Goal: Transaction & Acquisition: Purchase product/service

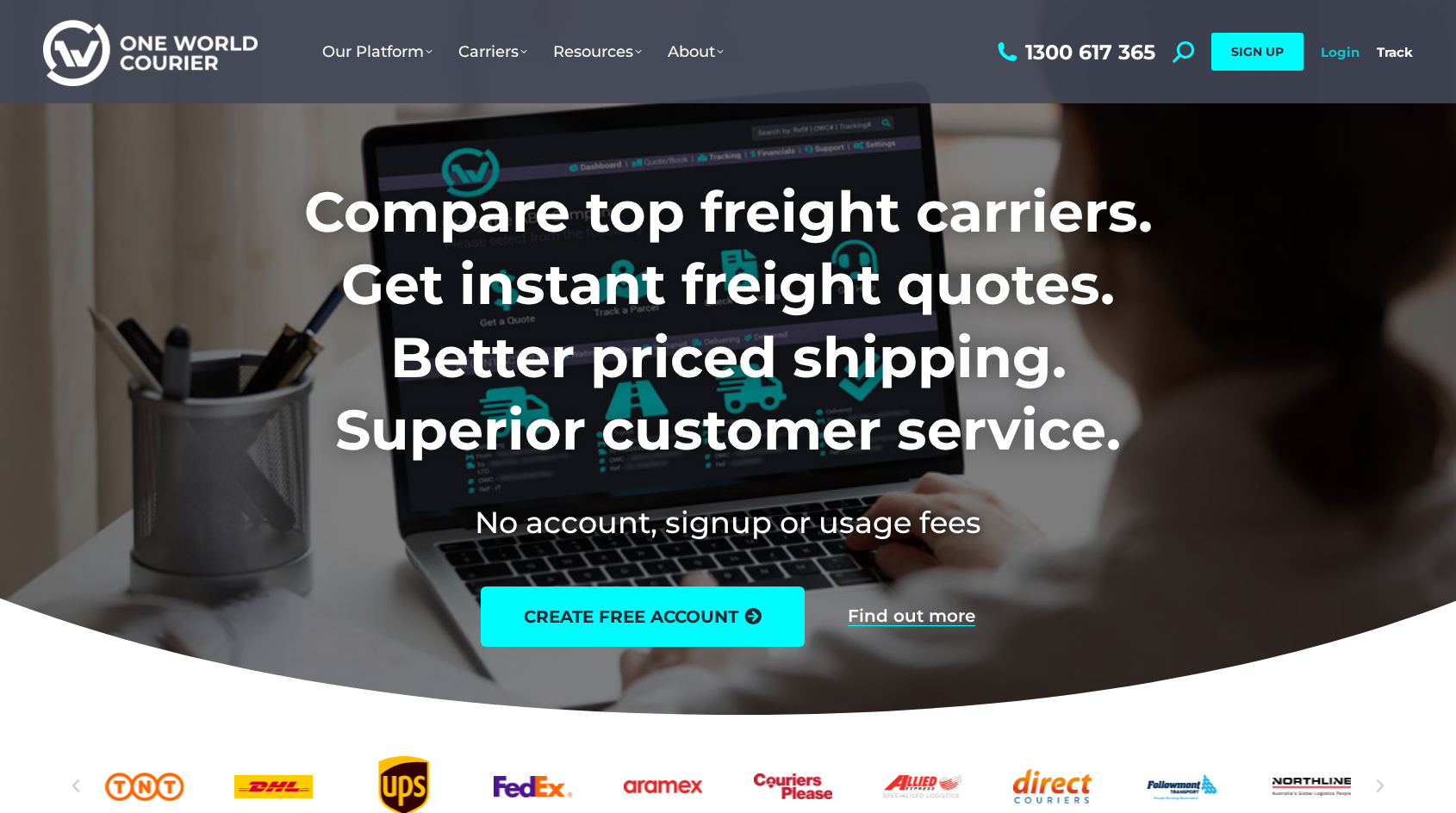
click at [1331, 48] on link "Login" at bounding box center [1341, 52] width 39 height 17
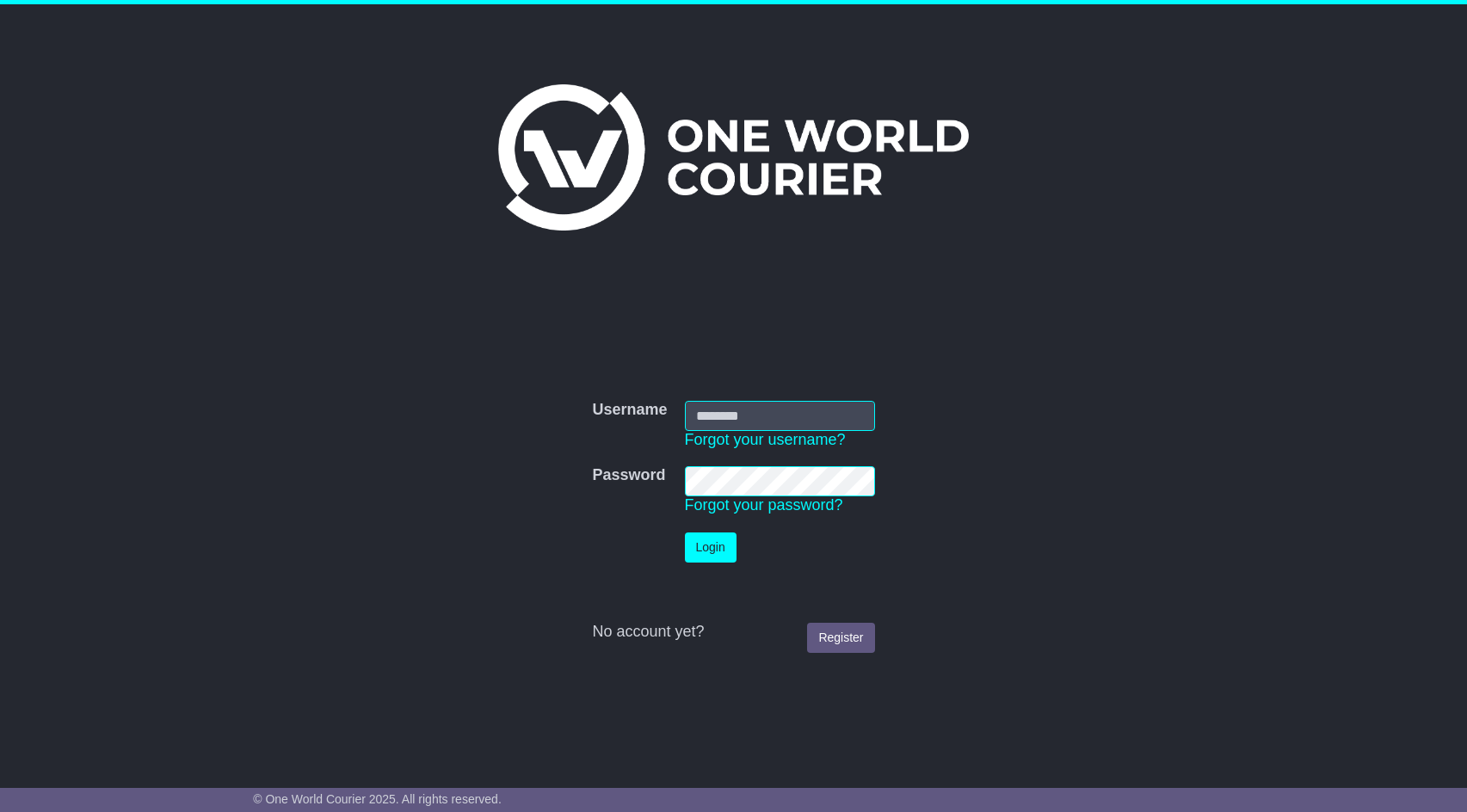
type input "**********"
click at [707, 543] on button "Login" at bounding box center [711, 547] width 52 height 30
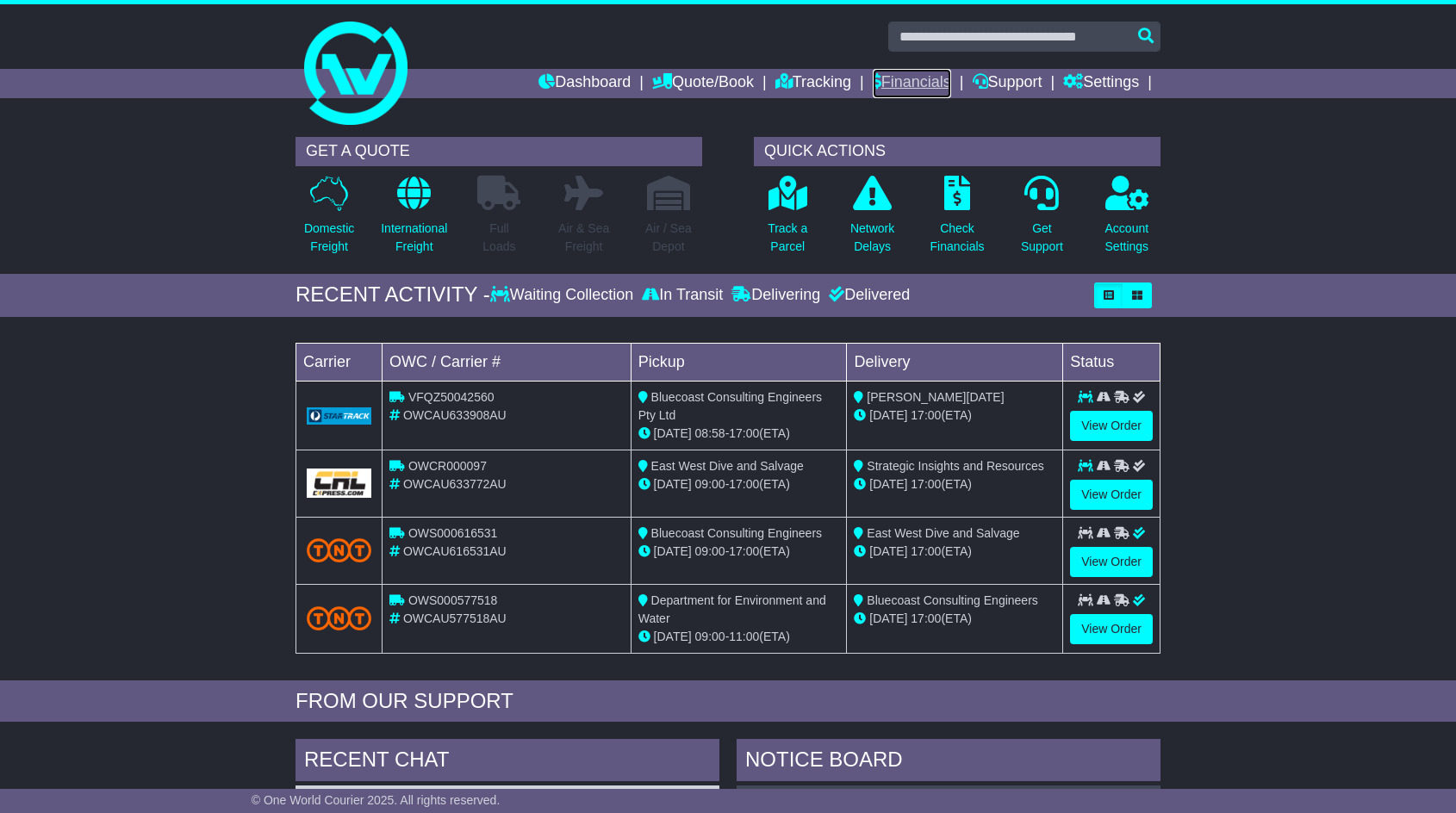
click at [941, 75] on link "Financials" at bounding box center [912, 83] width 78 height 29
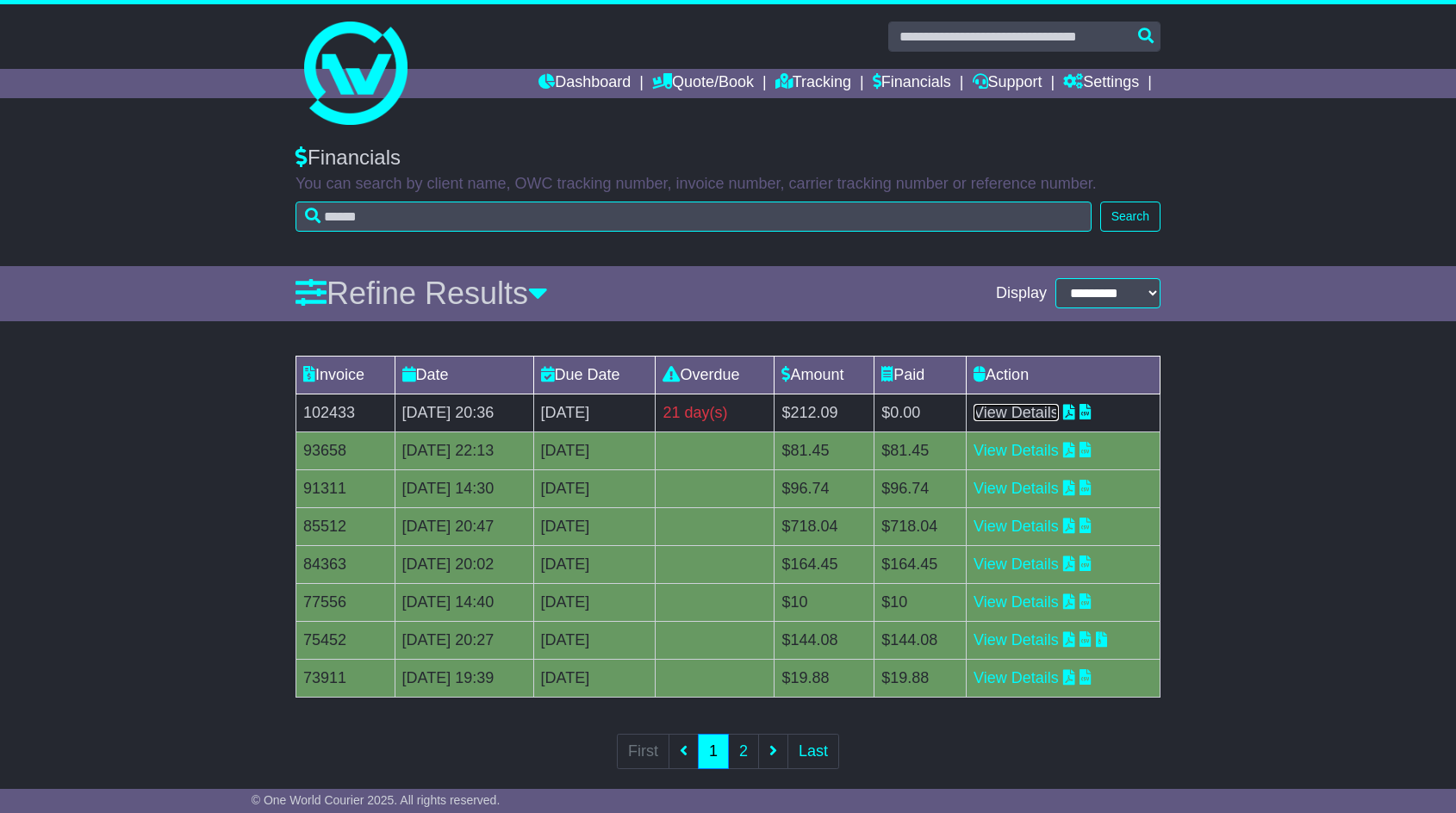
click at [1025, 409] on link "View Details" at bounding box center [1016, 413] width 85 height 18
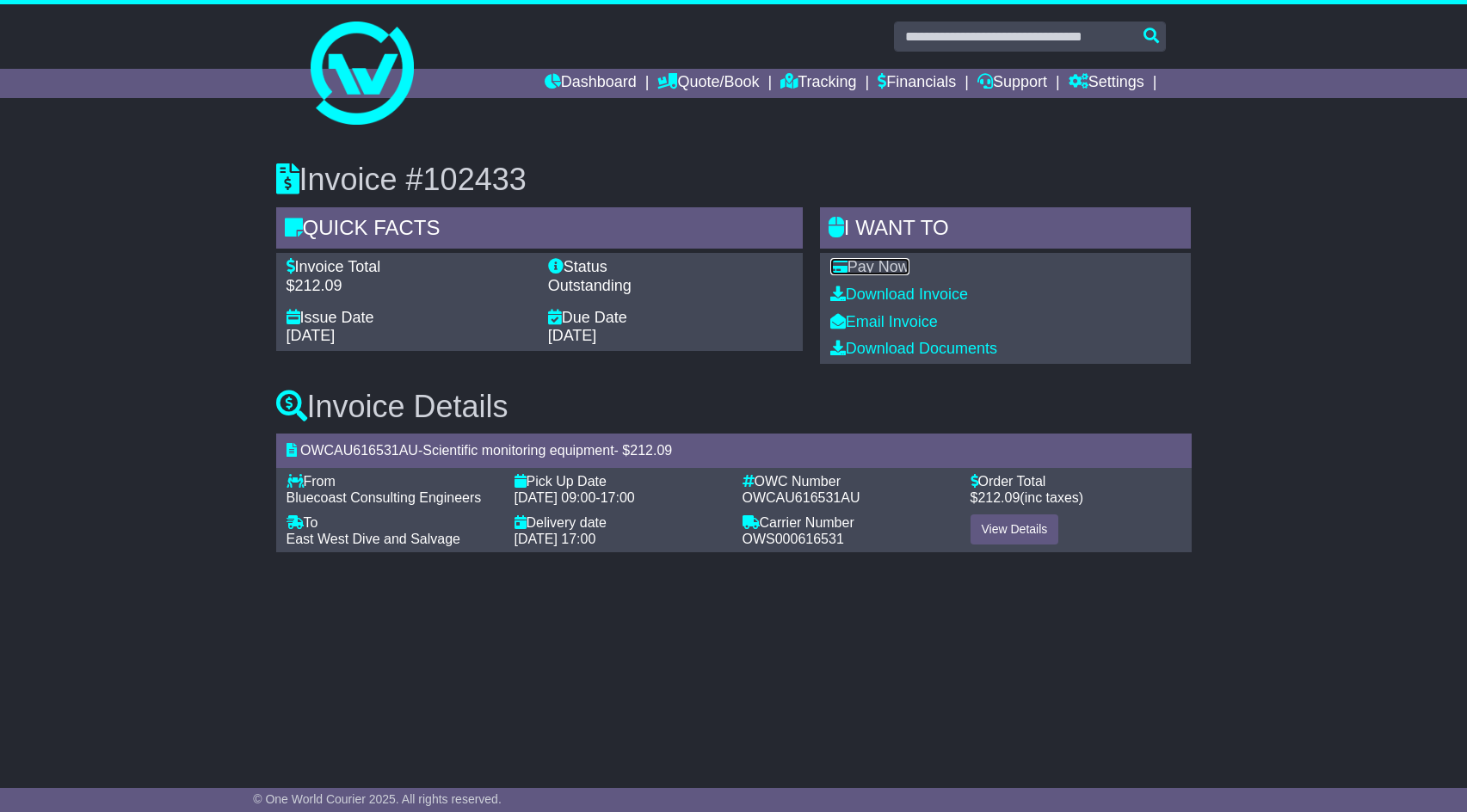
click at [886, 265] on link "Pay Now" at bounding box center [870, 267] width 79 height 18
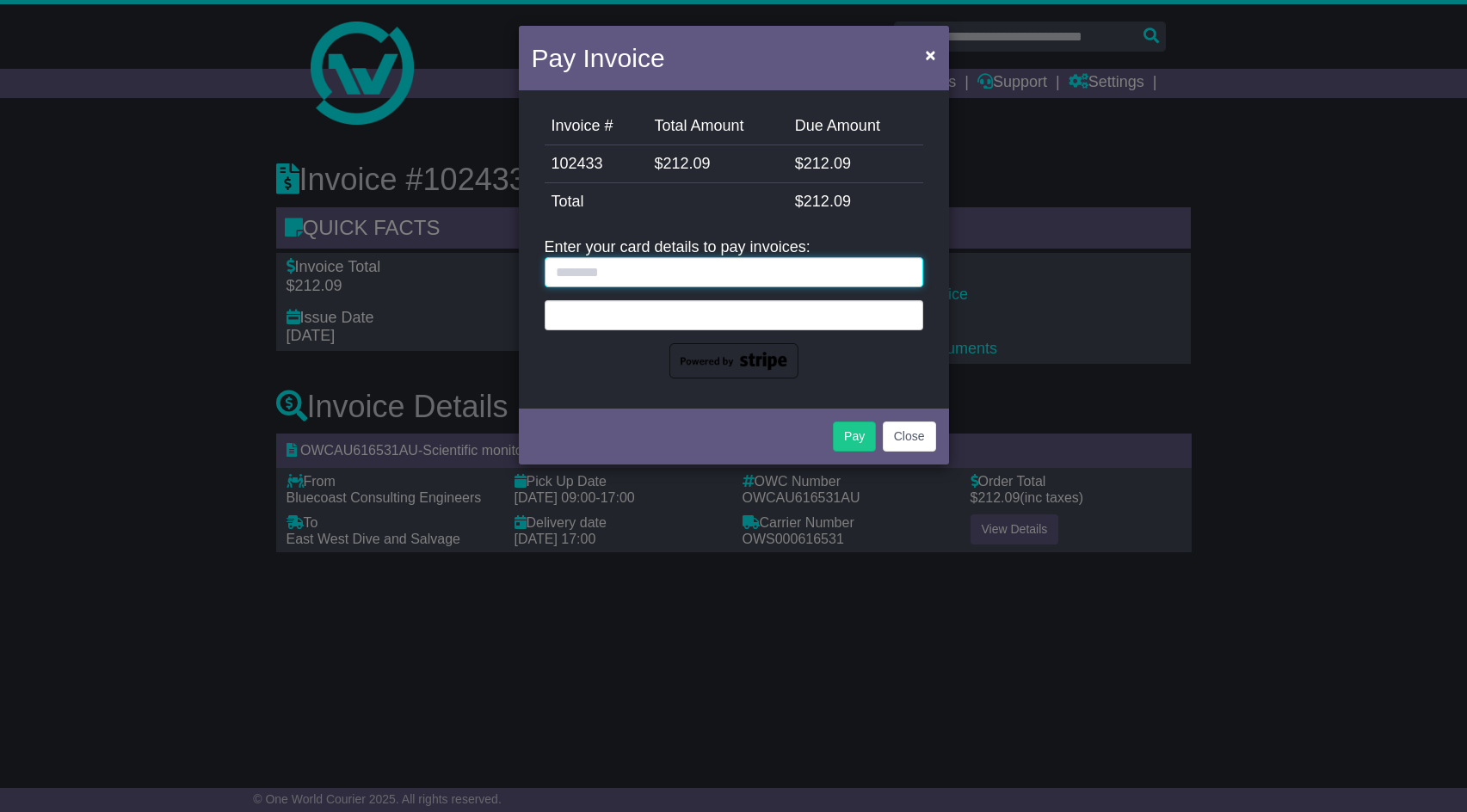
click at [703, 261] on input "text" at bounding box center [733, 272] width 378 height 30
click at [873, 278] on input "**********" at bounding box center [733, 272] width 378 height 30
click at [717, 458] on div "Pay Close" at bounding box center [734, 435] width 430 height 61
click at [689, 364] on img at bounding box center [734, 361] width 129 height 36
click at [726, 266] on input "**********" at bounding box center [733, 272] width 378 height 30
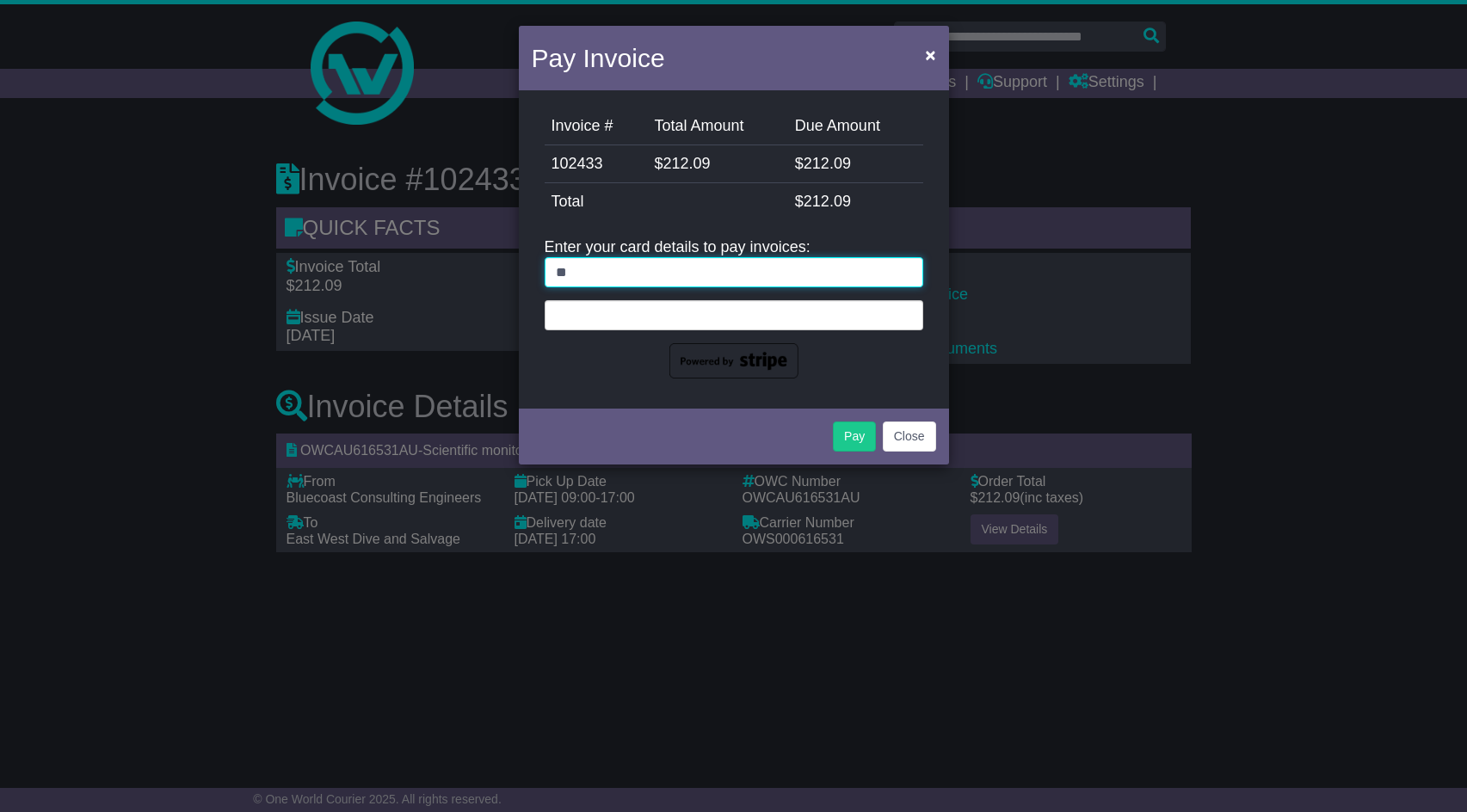
type input "*"
click at [607, 389] on div "Invoice # Total Amount Due Amount 102433 $ 212.09 $ 212.09 StripeFee $ 0.00 Tot…" at bounding box center [734, 249] width 430 height 310
click at [601, 267] on input "text" at bounding box center [733, 272] width 378 height 30
type input "*"
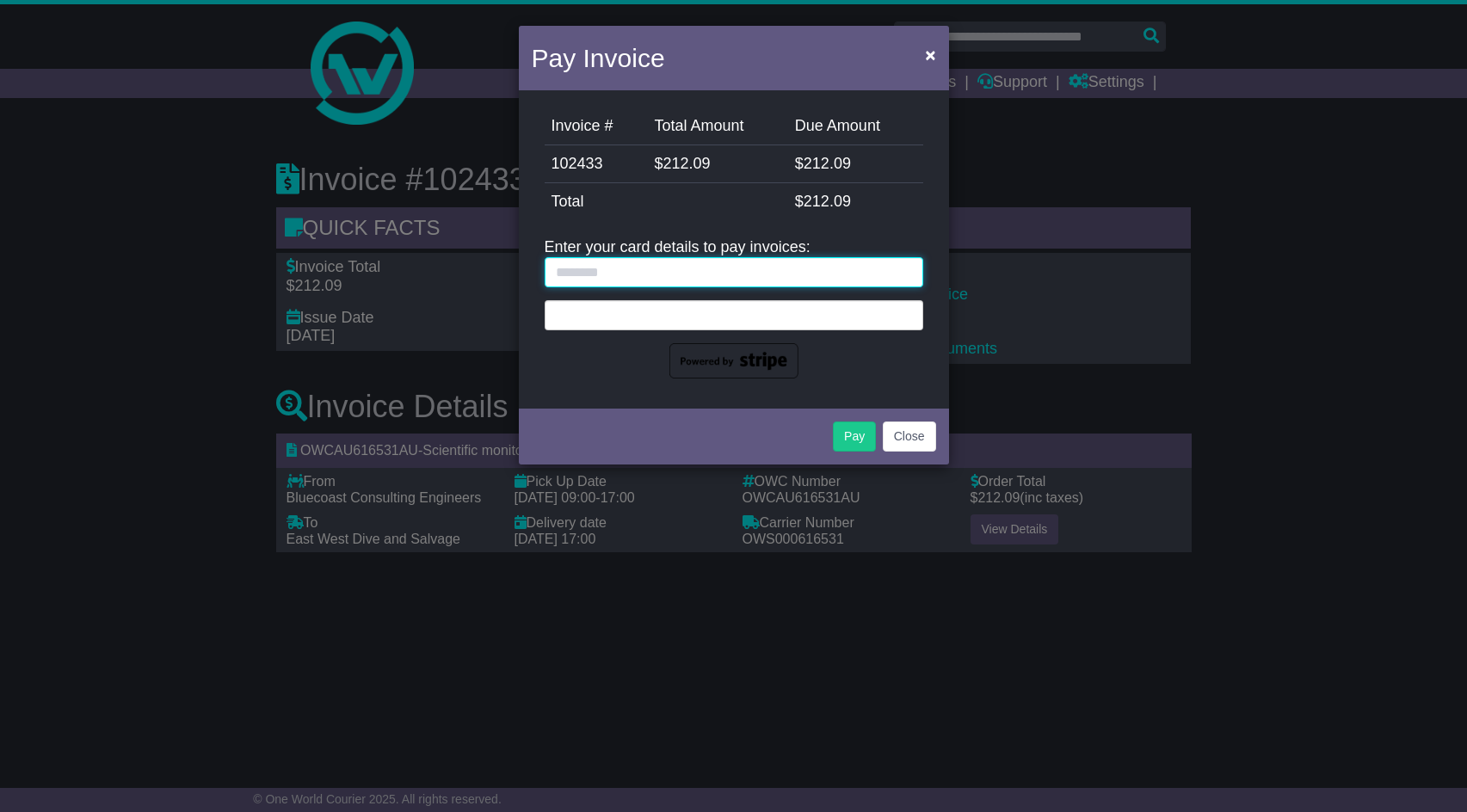
click at [544, 287] on div at bounding box center [544, 287] width 0 height 0
drag, startPoint x: 615, startPoint y: 284, endPoint x: 613, endPoint y: 276, distance: 8.2
click at [615, 278] on input "text" at bounding box center [733, 272] width 378 height 30
click at [613, 270] on input "text" at bounding box center [733, 272] width 378 height 30
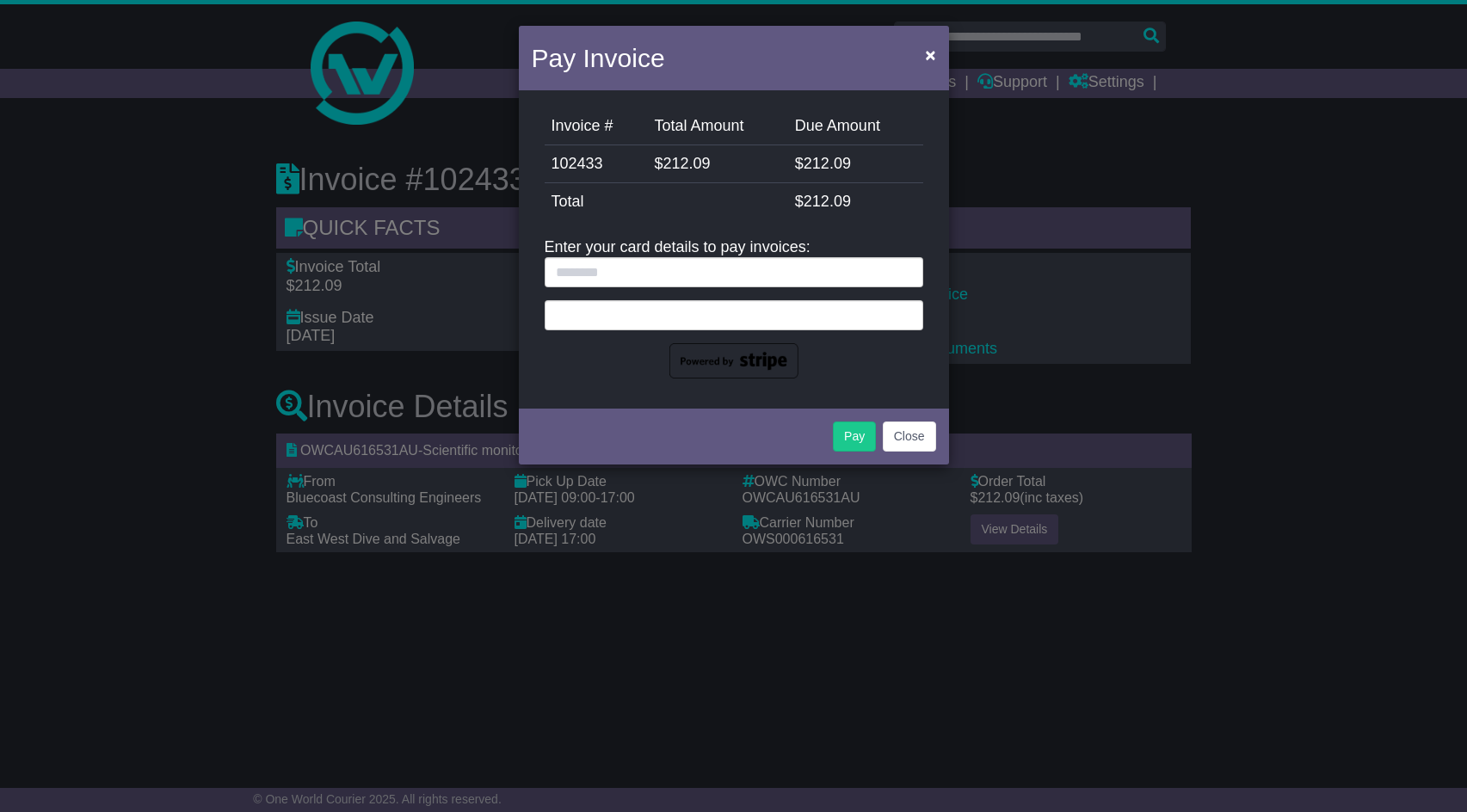
click at [658, 400] on div "Invoice # Total Amount Due Amount 102433 $ 212.09 $ 212.09 StripeFee $ 0.00 Tot…" at bounding box center [734, 249] width 430 height 310
click at [656, 280] on input "text" at bounding box center [733, 272] width 378 height 30
type input "**********"
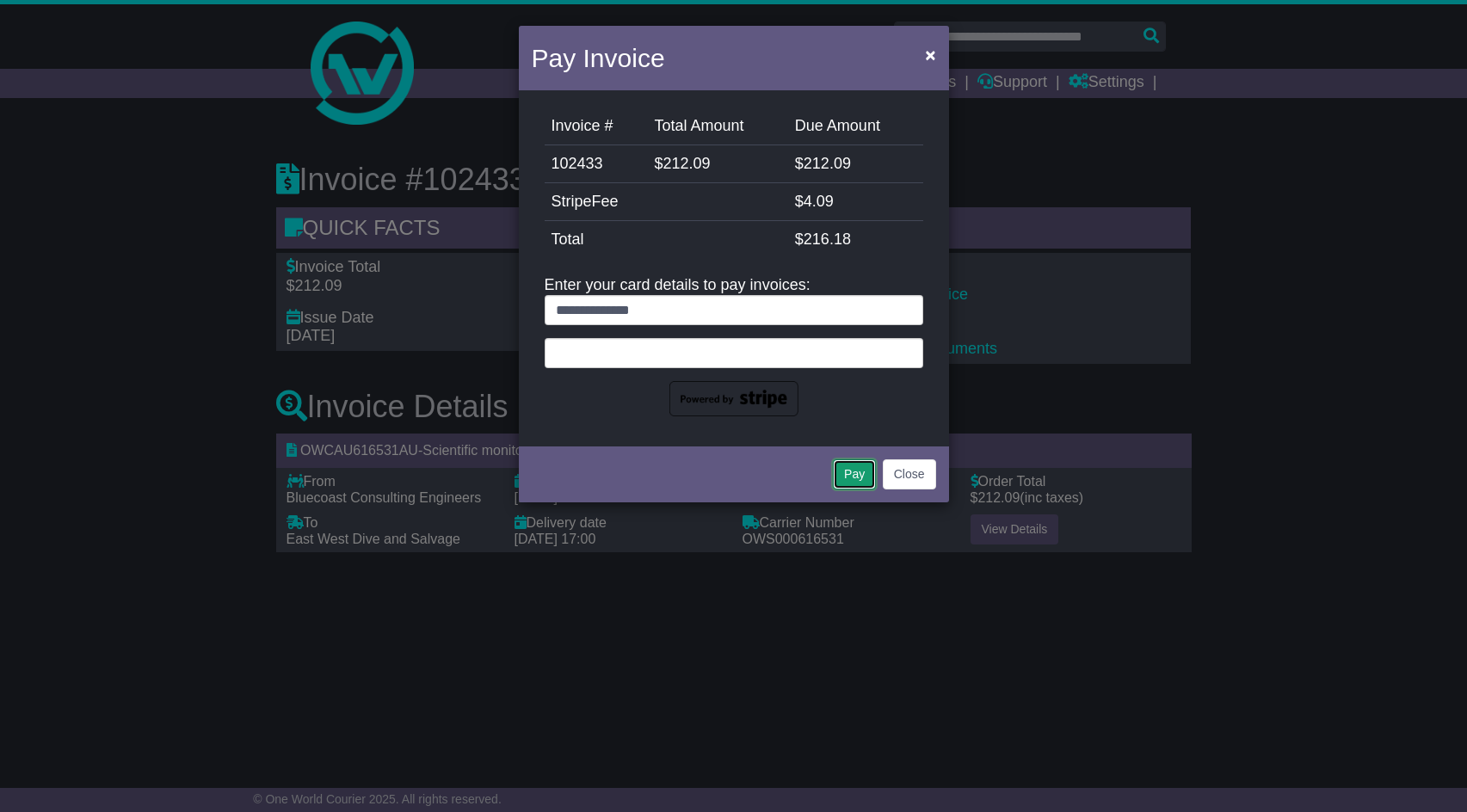
click at [852, 471] on button "Pay" at bounding box center [854, 474] width 43 height 30
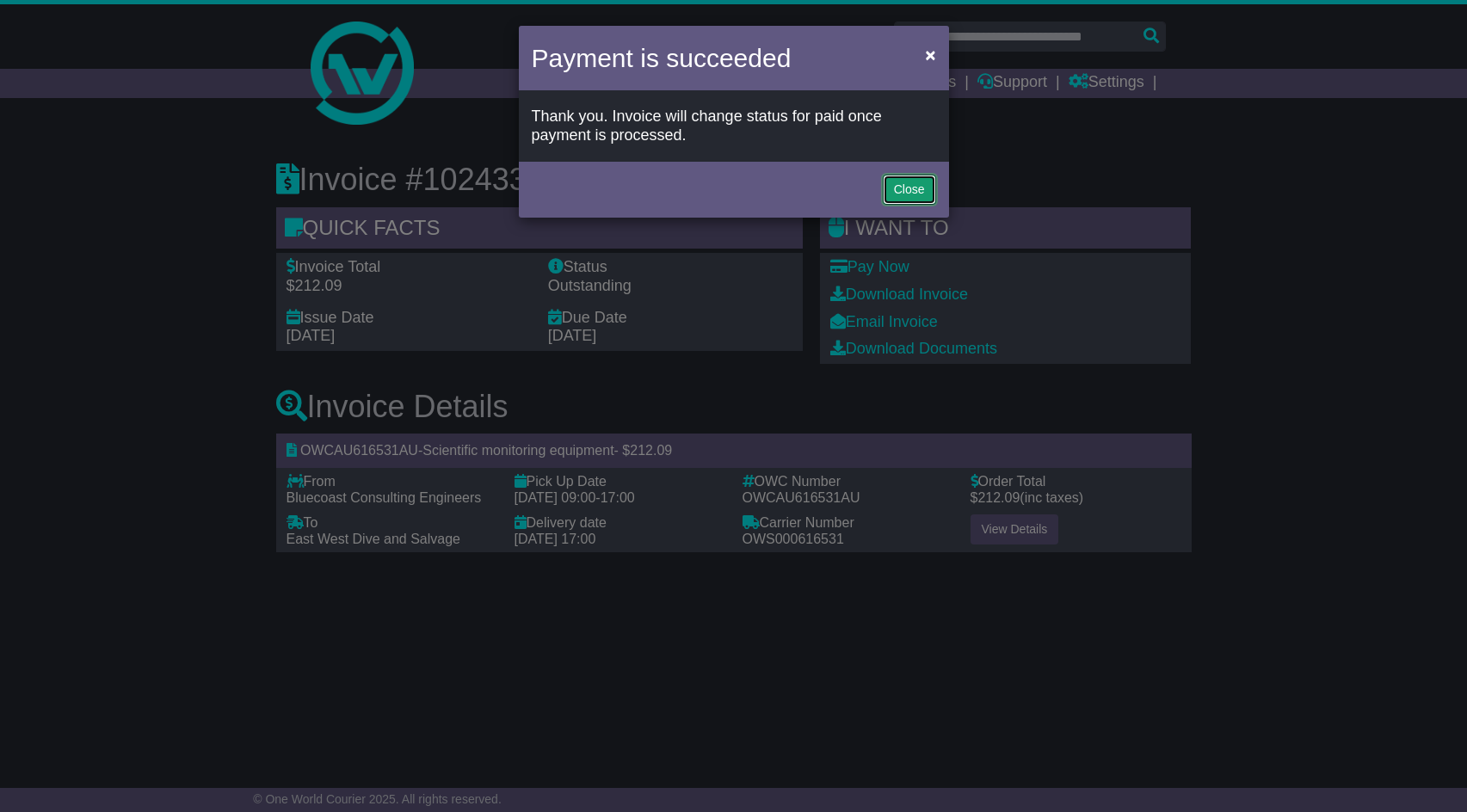
drag, startPoint x: 895, startPoint y: 191, endPoint x: 885, endPoint y: 192, distance: 10.0
click at [894, 192] on button "Close" at bounding box center [909, 190] width 54 height 30
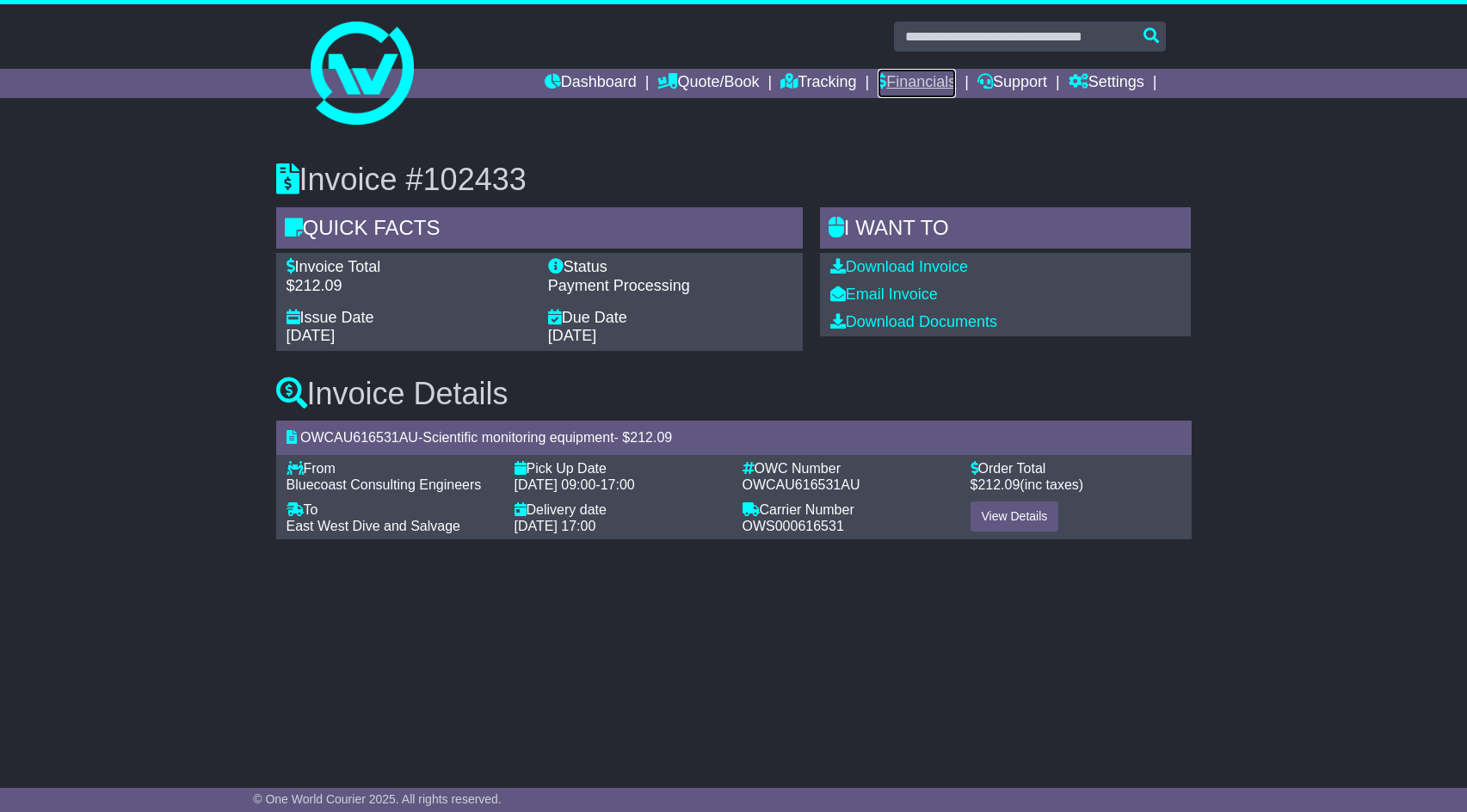
click at [880, 84] on link "Financials" at bounding box center [917, 83] width 78 height 29
